Goal: Transaction & Acquisition: Purchase product/service

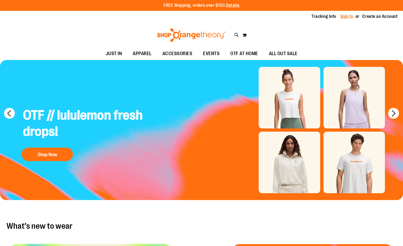
click at [343, 16] on link "Sign In" at bounding box center [346, 17] width 13 height 6
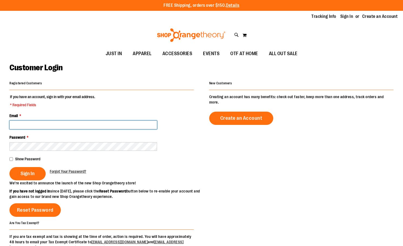
click at [92, 126] on input "Email *" at bounding box center [83, 125] width 148 height 9
click at [92, 124] on input "Email *" at bounding box center [83, 125] width 148 height 9
type input "**********"
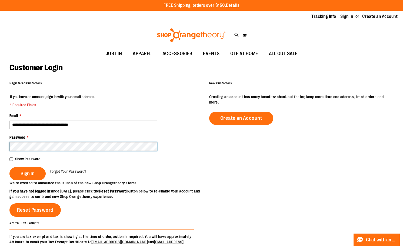
click at [9, 167] on button "Sign In" at bounding box center [27, 173] width 36 height 13
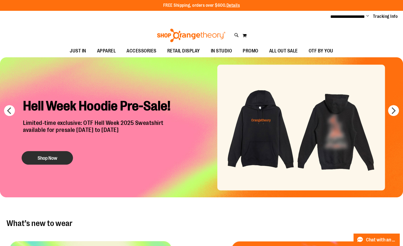
click at [41, 156] on button "Shop Now" at bounding box center [47, 158] width 51 height 14
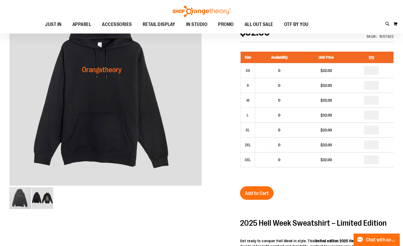
scroll to position [54, 0]
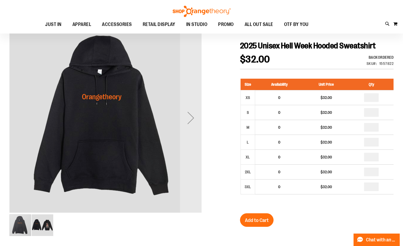
click at [53, 226] on img "image 2 of 2" at bounding box center [43, 225] width 22 height 22
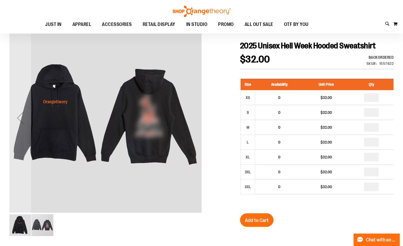
click at [20, 230] on img "image 1 of 2" at bounding box center [20, 225] width 22 height 22
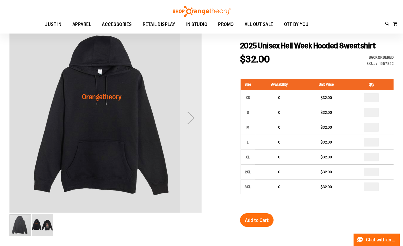
click at [39, 227] on img "image 2 of 2" at bounding box center [43, 225] width 22 height 22
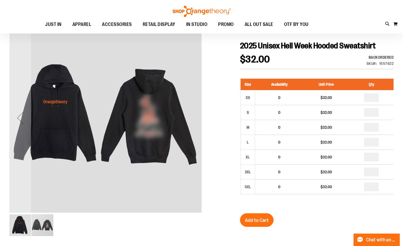
click at [40, 224] on div "carousel" at bounding box center [43, 225] width 22 height 22
click at [22, 229] on img "image 1 of 2" at bounding box center [20, 225] width 22 height 22
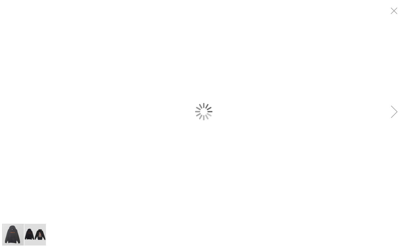
scroll to position [0, 0]
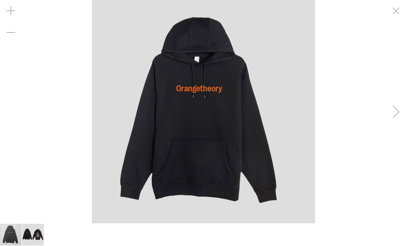
click at [149, 172] on img "carousel" at bounding box center [203, 111] width 223 height 223
